Goal: Use online tool/utility: Utilize a website feature to perform a specific function

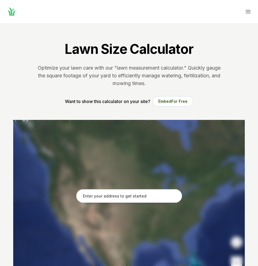
click at [130, 183] on div at bounding box center [129, 202] width 232 height 165
click at [132, 189] on input "text" at bounding box center [129, 196] width 106 height 14
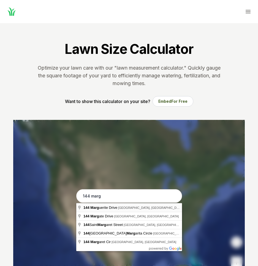
type input "[STREET_ADDRESS][PERSON_NAME]"
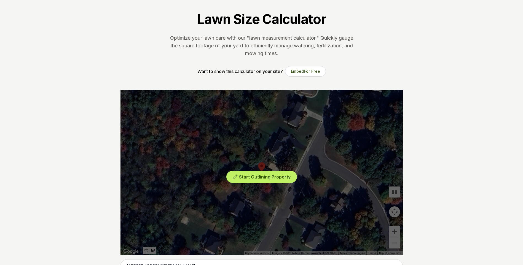
scroll to position [110, 0]
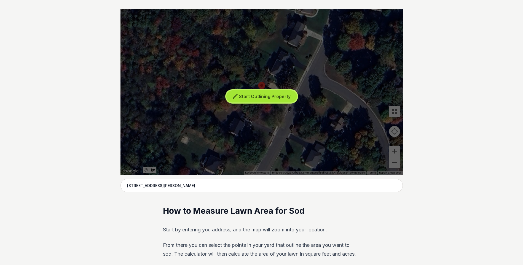
click at [245, 96] on span "Start Outlining Property" at bounding box center [265, 97] width 52 height 6
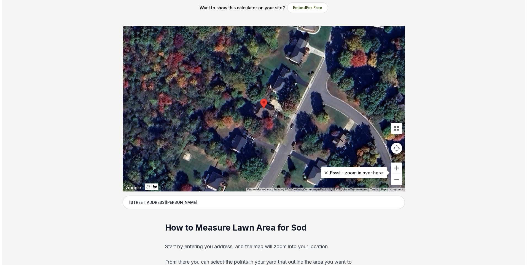
scroll to position [83, 0]
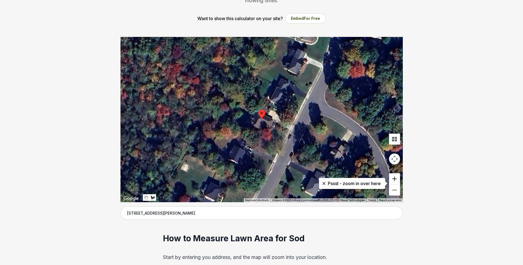
click at [258, 179] on button "Zoom in" at bounding box center [394, 178] width 11 height 11
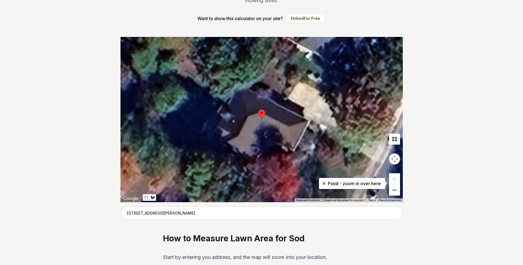
click at [258, 191] on button "Zoom out" at bounding box center [394, 190] width 11 height 11
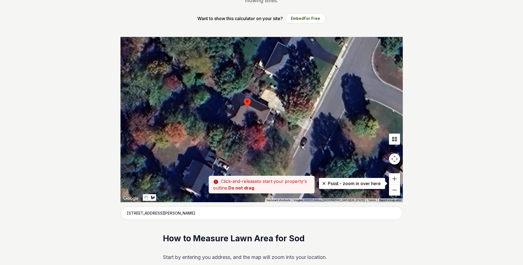
drag, startPoint x: 309, startPoint y: 149, endPoint x: 294, endPoint y: 137, distance: 18.9
click at [258, 137] on div at bounding box center [261, 119] width 282 height 165
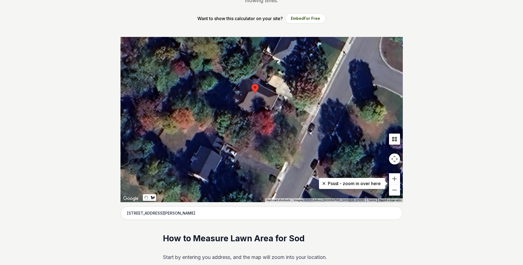
drag, startPoint x: 243, startPoint y: 154, endPoint x: 251, endPoint y: 140, distance: 15.2
click at [251, 140] on div at bounding box center [261, 119] width 282 height 165
click at [254, 139] on div at bounding box center [261, 119] width 282 height 165
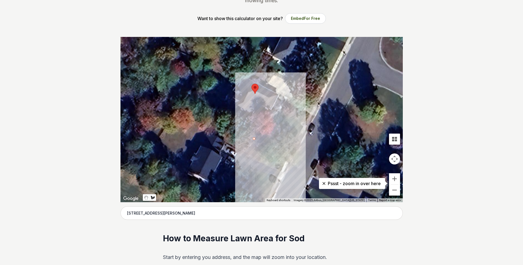
click at [258, 145] on div at bounding box center [261, 119] width 282 height 165
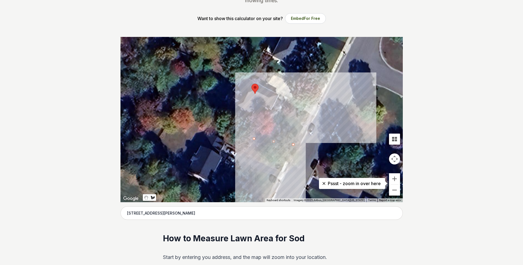
click at [258, 127] on div at bounding box center [261, 119] width 282 height 165
click at [258, 115] on div at bounding box center [261, 119] width 282 height 165
click at [253, 138] on div at bounding box center [261, 119] width 282 height 165
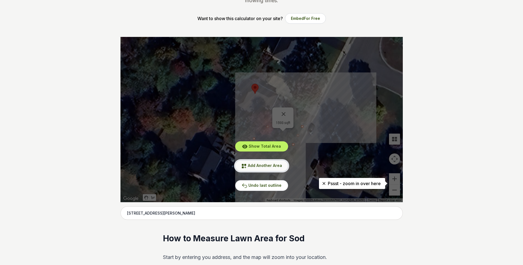
click at [258, 163] on span "Add Another Area" at bounding box center [265, 165] width 34 height 5
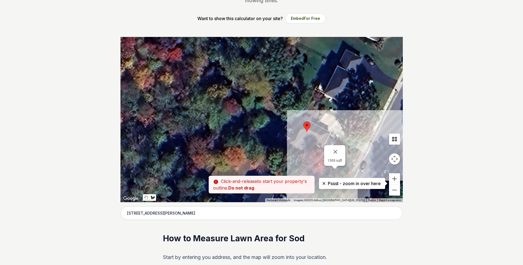
drag, startPoint x: 213, startPoint y: 127, endPoint x: 265, endPoint y: 165, distance: 64.7
click at [258, 165] on div at bounding box center [261, 119] width 282 height 165
click at [258, 176] on button "Zoom in" at bounding box center [394, 178] width 11 height 11
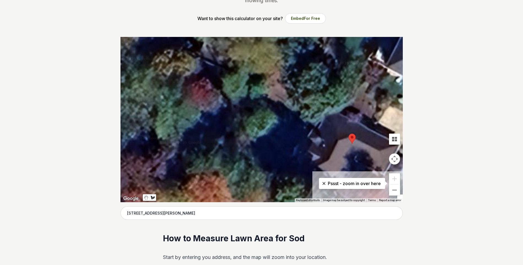
click at [258, 120] on div at bounding box center [261, 119] width 282 height 165
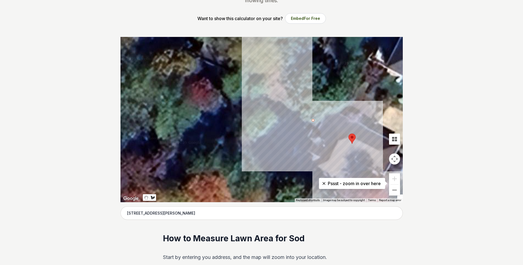
click at [258, 82] on div at bounding box center [261, 119] width 282 height 165
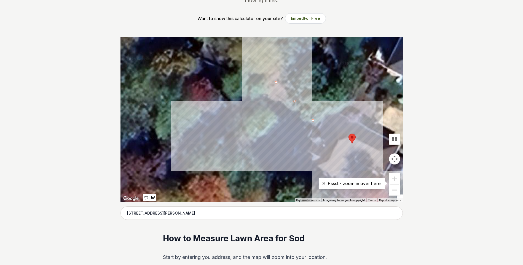
click at [237, 154] on div at bounding box center [261, 119] width 282 height 165
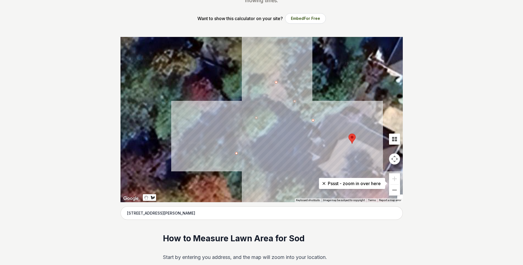
click at [258, 183] on div at bounding box center [261, 119] width 282 height 165
click at [258, 120] on div at bounding box center [261, 119] width 282 height 165
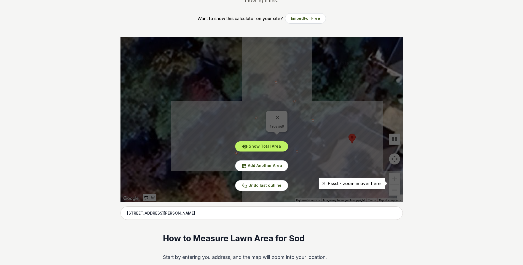
click at [257, 141] on div "Show Total Area Add Another Area Undo last outline" at bounding box center [261, 119] width 282 height 165
click at [258, 143] on button "Show Total Area" at bounding box center [261, 146] width 53 height 10
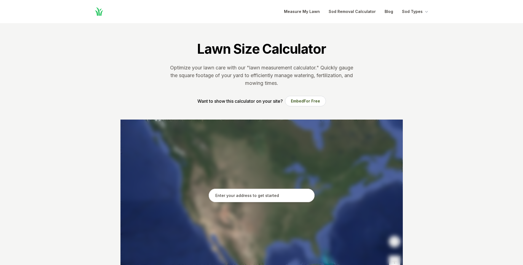
click at [237, 199] on input "text" at bounding box center [262, 196] width 106 height 14
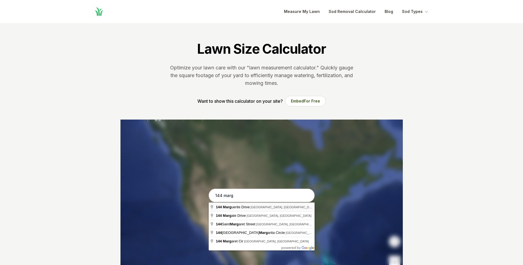
type input "[STREET_ADDRESS][PERSON_NAME]"
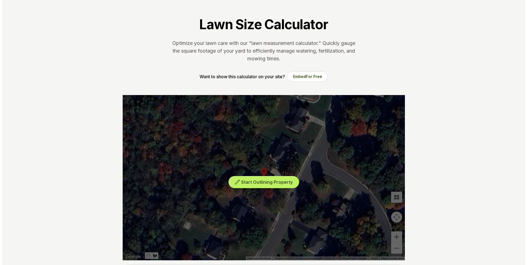
scroll to position [55, 0]
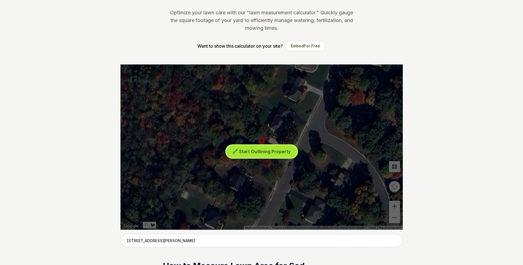
click at [266, 151] on span "Start Outlining Property" at bounding box center [265, 152] width 52 height 6
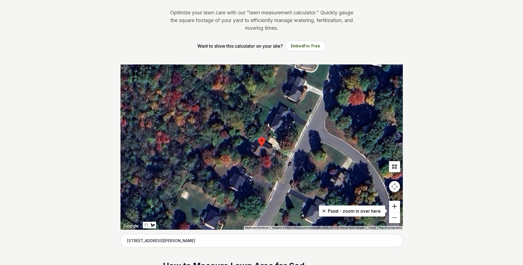
click at [396, 206] on button "Zoom in" at bounding box center [394, 206] width 11 height 11
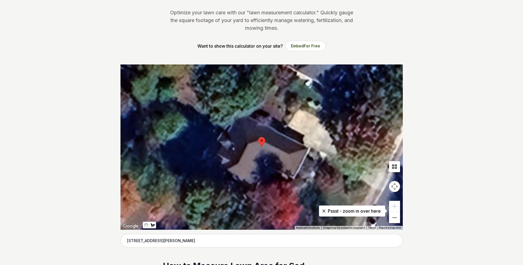
drag, startPoint x: 431, startPoint y: 198, endPoint x: 429, endPoint y: 189, distance: 9.8
click at [401, 218] on div at bounding box center [261, 147] width 282 height 165
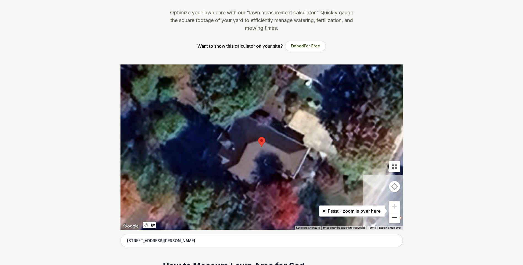
click at [399, 218] on button "Zoom out" at bounding box center [394, 217] width 11 height 11
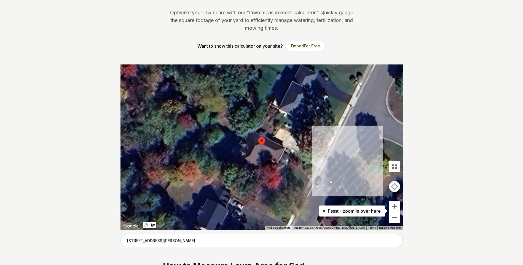
click at [332, 183] on div at bounding box center [261, 147] width 282 height 165
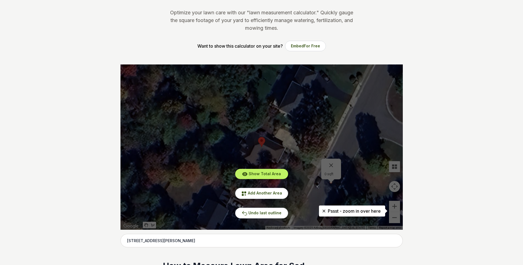
click at [331, 165] on div "Show Total Area Add Another Area Undo last outline" at bounding box center [261, 147] width 282 height 165
click at [270, 213] on span "Undo last outline" at bounding box center [264, 213] width 33 height 5
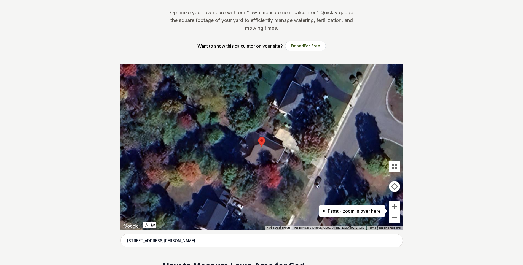
click at [310, 176] on div at bounding box center [261, 147] width 282 height 165
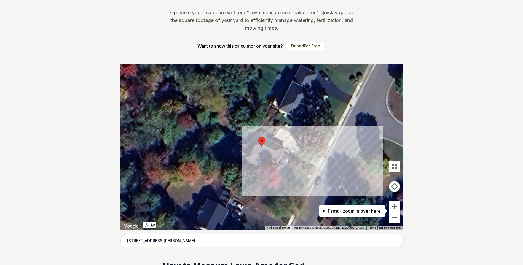
click at [287, 167] on div at bounding box center [261, 147] width 282 height 165
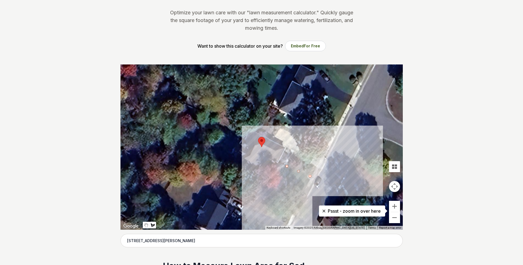
click at [258, 196] on div at bounding box center [261, 147] width 282 height 165
click at [294, 206] on div at bounding box center [261, 147] width 282 height 165
click at [310, 178] on div at bounding box center [261, 147] width 282 height 165
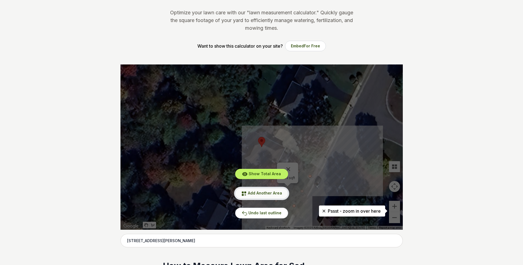
click at [261, 191] on span "Add Another Area" at bounding box center [265, 193] width 34 height 5
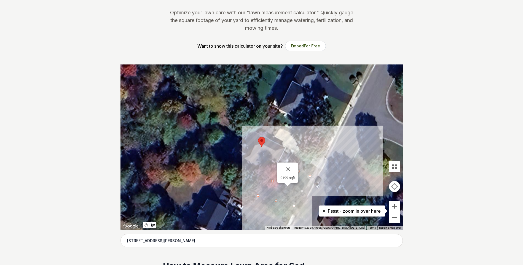
click at [249, 133] on div at bounding box center [261, 147] width 282 height 165
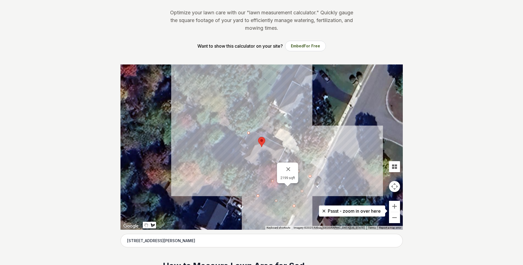
click at [222, 115] on div at bounding box center [261, 147] width 282 height 165
click at [201, 152] on div at bounding box center [261, 147] width 282 height 165
click at [234, 170] on div at bounding box center [261, 147] width 282 height 165
click at [248, 134] on div at bounding box center [261, 147] width 282 height 165
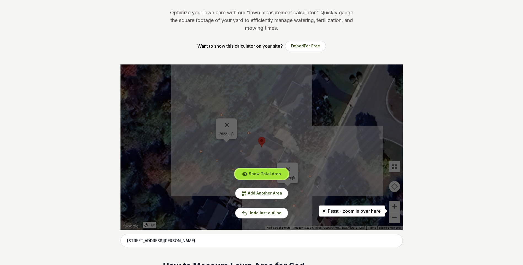
click at [260, 171] on span "Show Total Area" at bounding box center [265, 173] width 32 height 5
